Goal: Task Accomplishment & Management: Manage account settings

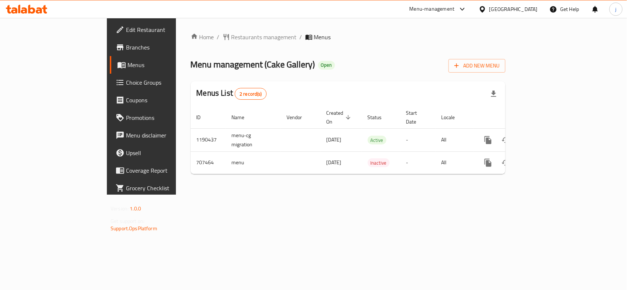
click at [107, 79] on div "Edit Restaurant Branches Menus Choice Groups Coupons Promotions Menu disclaimer…" at bounding box center [313, 106] width 413 height 177
click at [126, 81] on span "Choice Groups" at bounding box center [166, 82] width 80 height 9
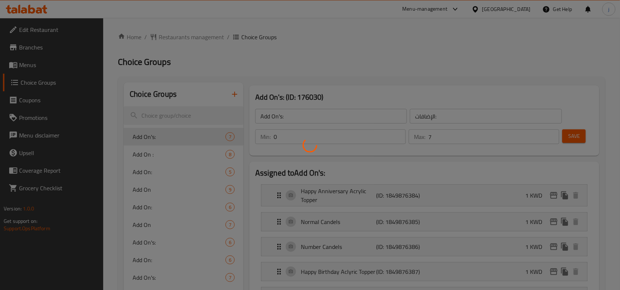
click at [144, 155] on div at bounding box center [310, 145] width 620 height 290
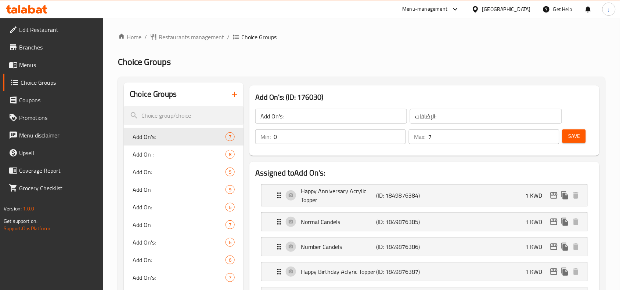
click at [138, 157] on span "Add On :" at bounding box center [179, 154] width 93 height 9
click at [138, 151] on span "Add On :" at bounding box center [179, 154] width 93 height 9
click at [149, 155] on span "Add On :" at bounding box center [179, 154] width 93 height 9
click at [170, 133] on span "Add On's:" at bounding box center [179, 137] width 93 height 9
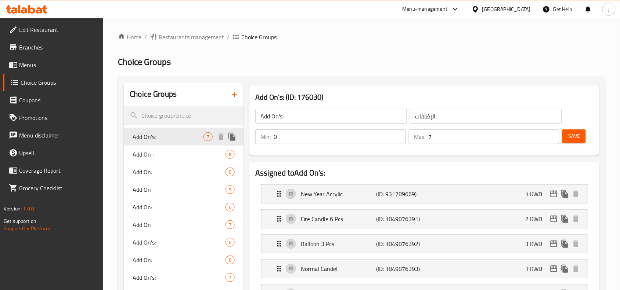
type input "Add On :"
type input "الاضافات:"
click at [146, 155] on span "Add On :" at bounding box center [179, 154] width 93 height 9
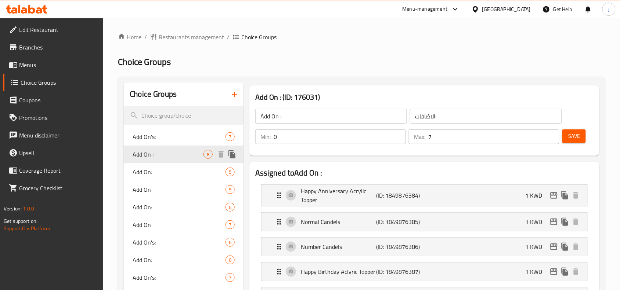
type input "Add On :"
type input "الاضافات:"
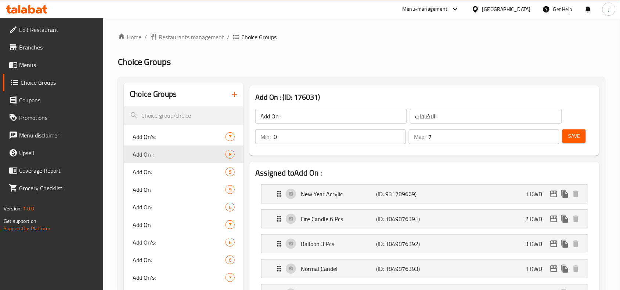
click at [478, 9] on icon at bounding box center [475, 9] width 5 height 6
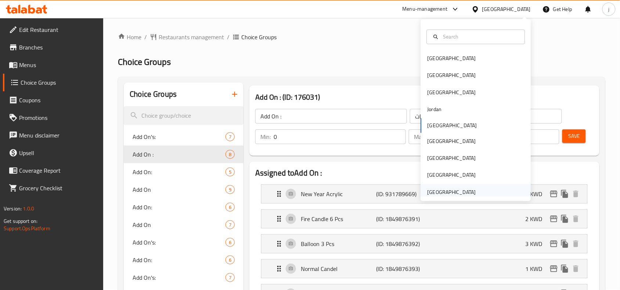
click at [427, 193] on div "[GEOGRAPHIC_DATA]" at bounding box center [451, 192] width 48 height 8
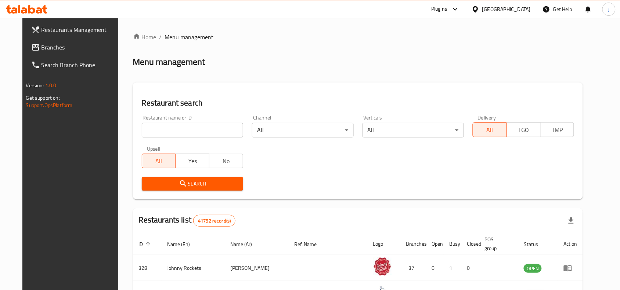
click at [34, 50] on div "Restaurants Management Branches Search Branch Phone Version: 1.0.0 Get support …" at bounding box center [309, 260] width 575 height 485
click at [47, 48] on span "Branches" at bounding box center [80, 47] width 79 height 9
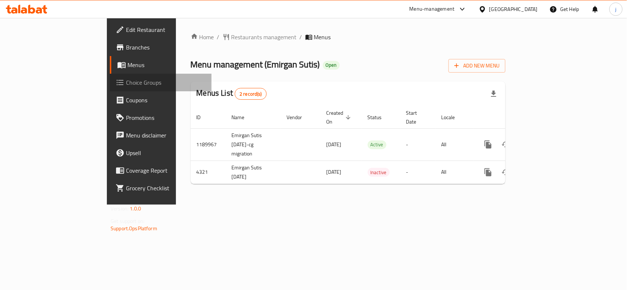
click at [126, 83] on span "Choice Groups" at bounding box center [166, 82] width 80 height 9
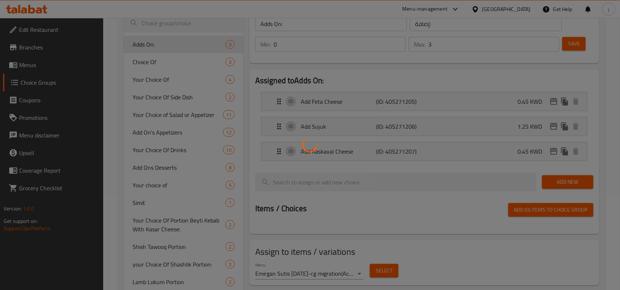
scroll to position [122, 0]
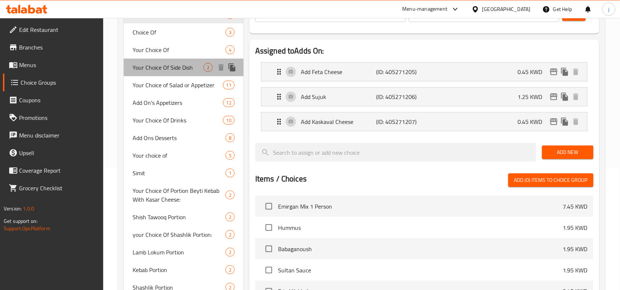
click at [165, 67] on span "Your Choice Of Side Dish" at bounding box center [168, 67] width 71 height 9
type input "Your Choice Of Side Dish"
type input "اختيارك من طبق جانبي"
type input "1"
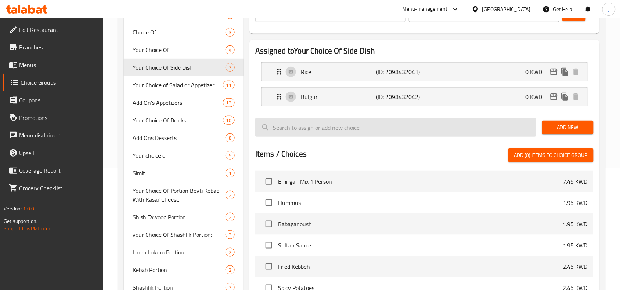
scroll to position [0, 0]
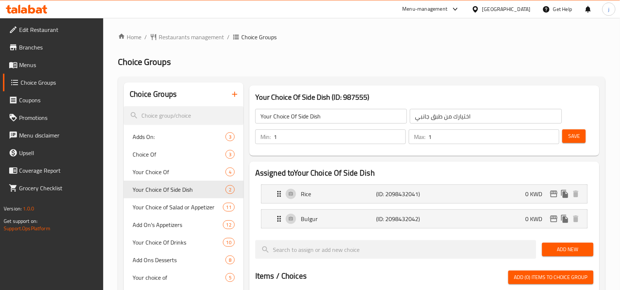
click at [517, 11] on div "[GEOGRAPHIC_DATA]" at bounding box center [506, 9] width 48 height 8
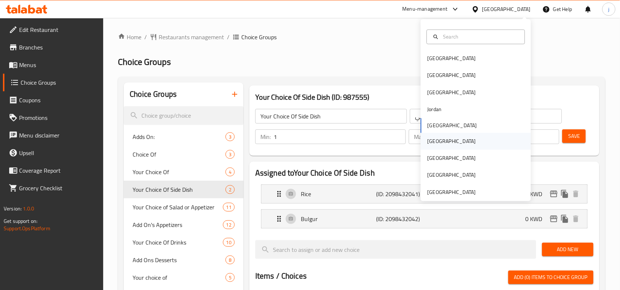
click at [438, 136] on div "[GEOGRAPHIC_DATA]" at bounding box center [452, 141] width 60 height 17
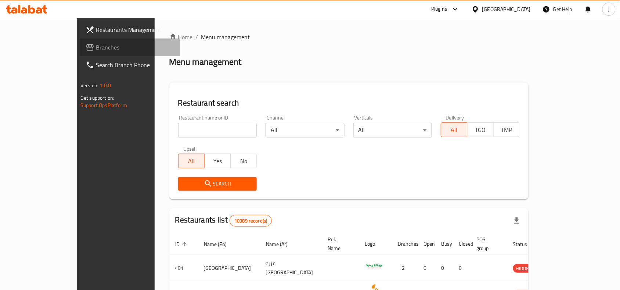
click at [96, 45] on span "Branches" at bounding box center [135, 47] width 79 height 9
